Goal: Task Accomplishment & Management: Manage account settings

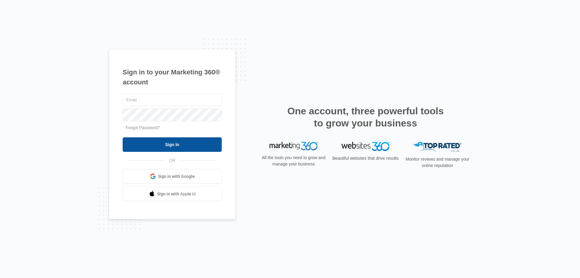
type input "[PERSON_NAME][EMAIL_ADDRESS][DOMAIN_NAME]"
click at [183, 141] on input "Sign In" at bounding box center [172, 144] width 99 height 15
